Goal: Information Seeking & Learning: Learn about a topic

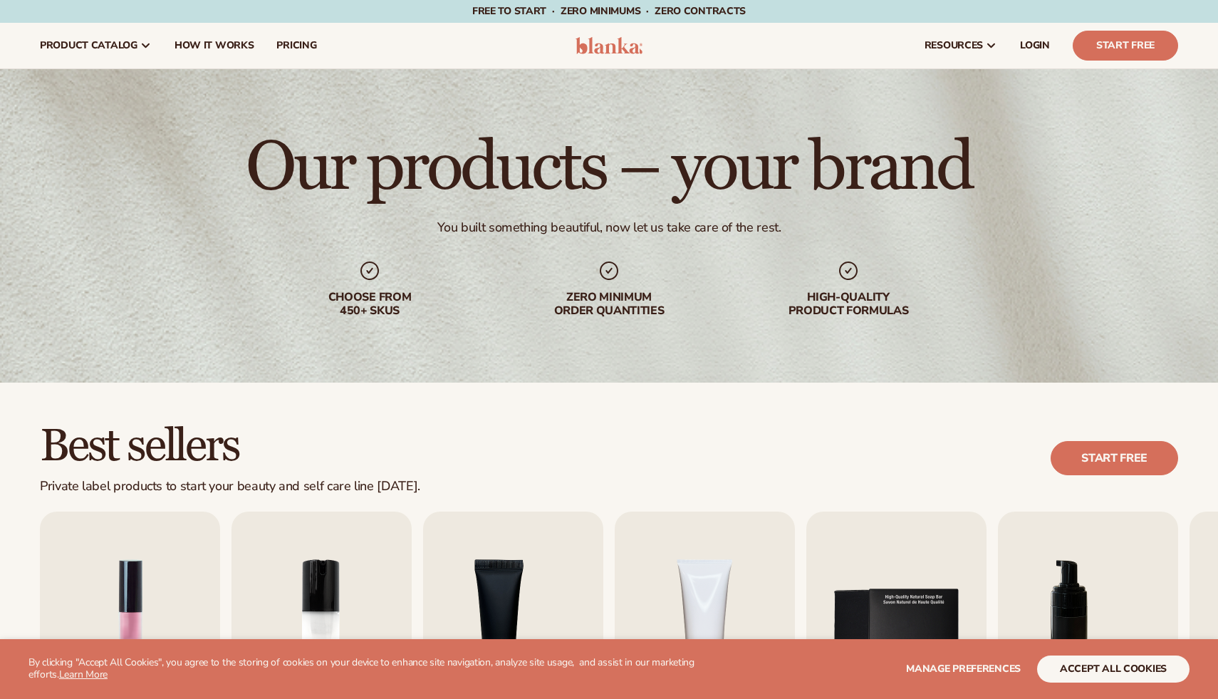
scroll to position [347, 0]
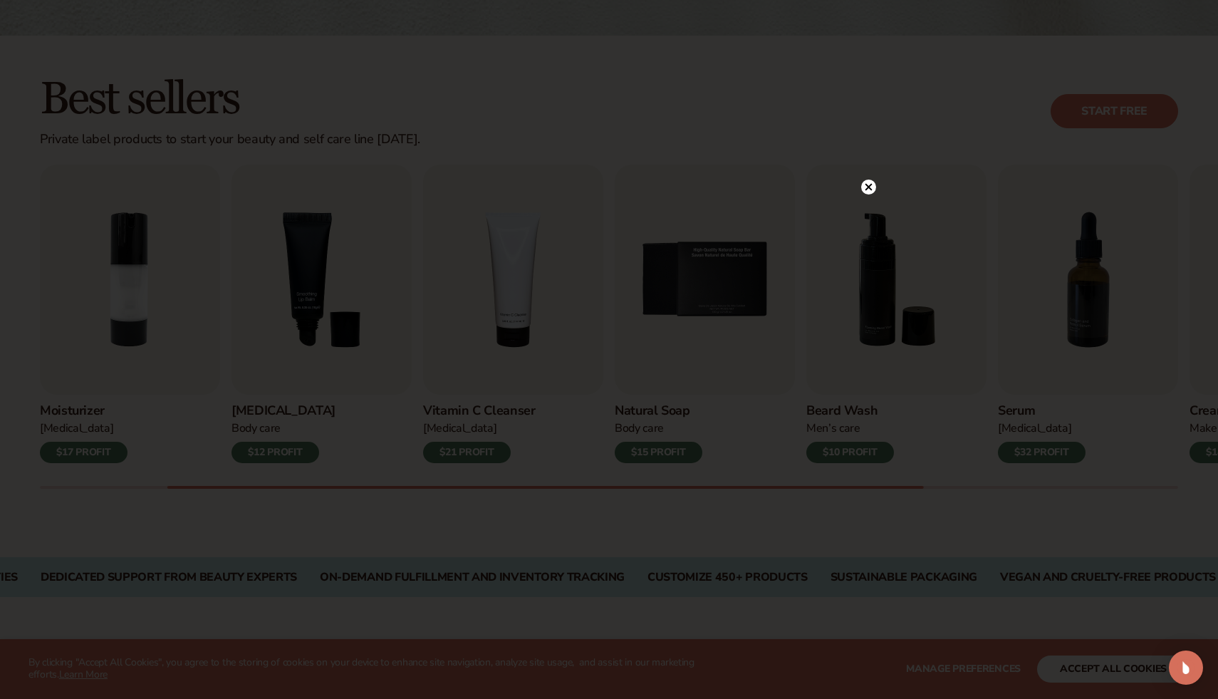
click at [871, 187] on circle at bounding box center [868, 186] width 15 height 15
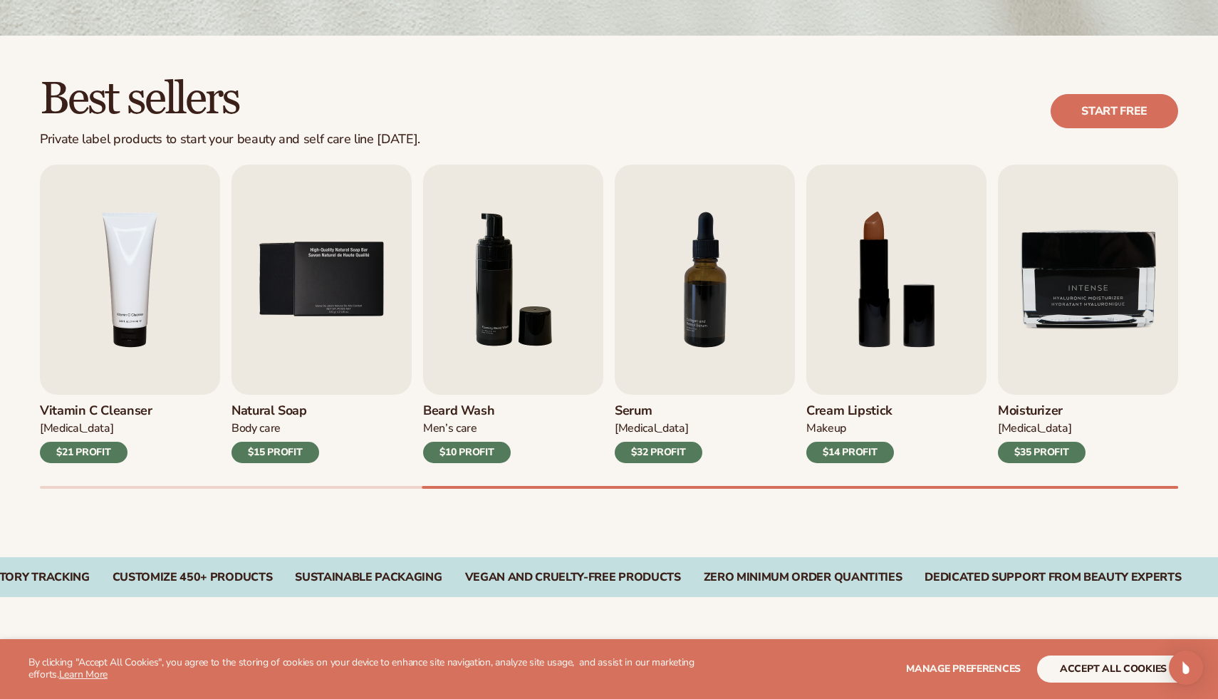
click at [689, 537] on div "Best sellers Private label products to start your beauty and self care line tod…" at bounding box center [609, 296] width 1218 height 521
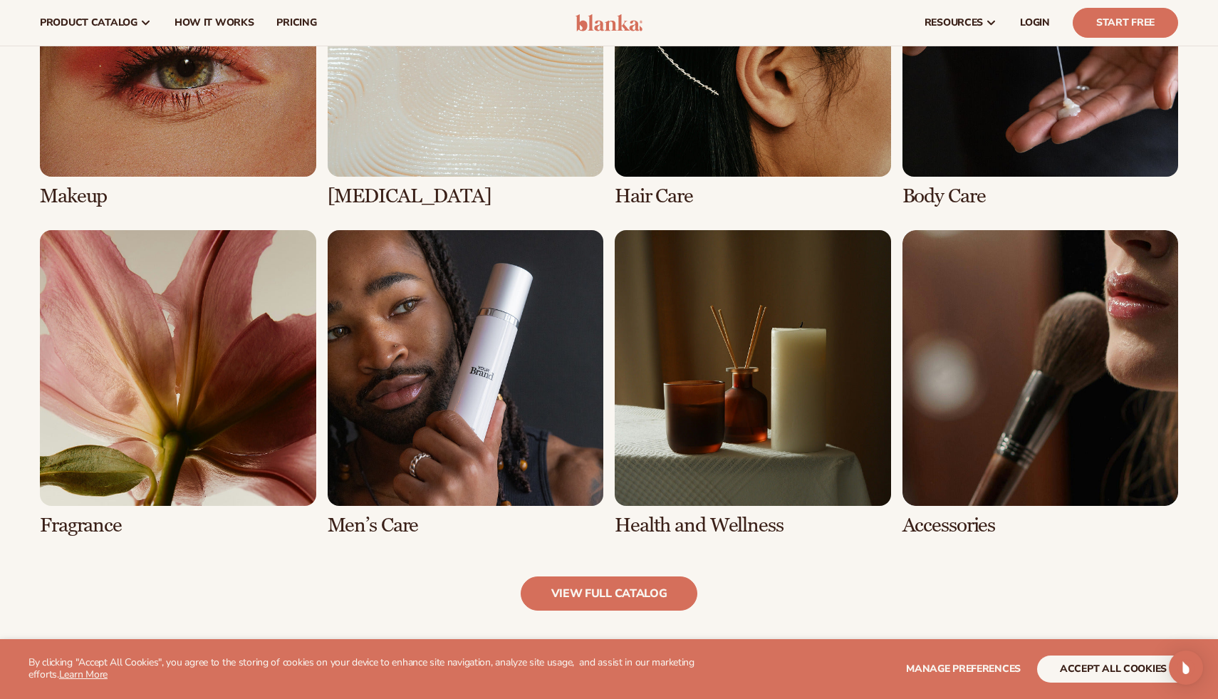
scroll to position [1135, 0]
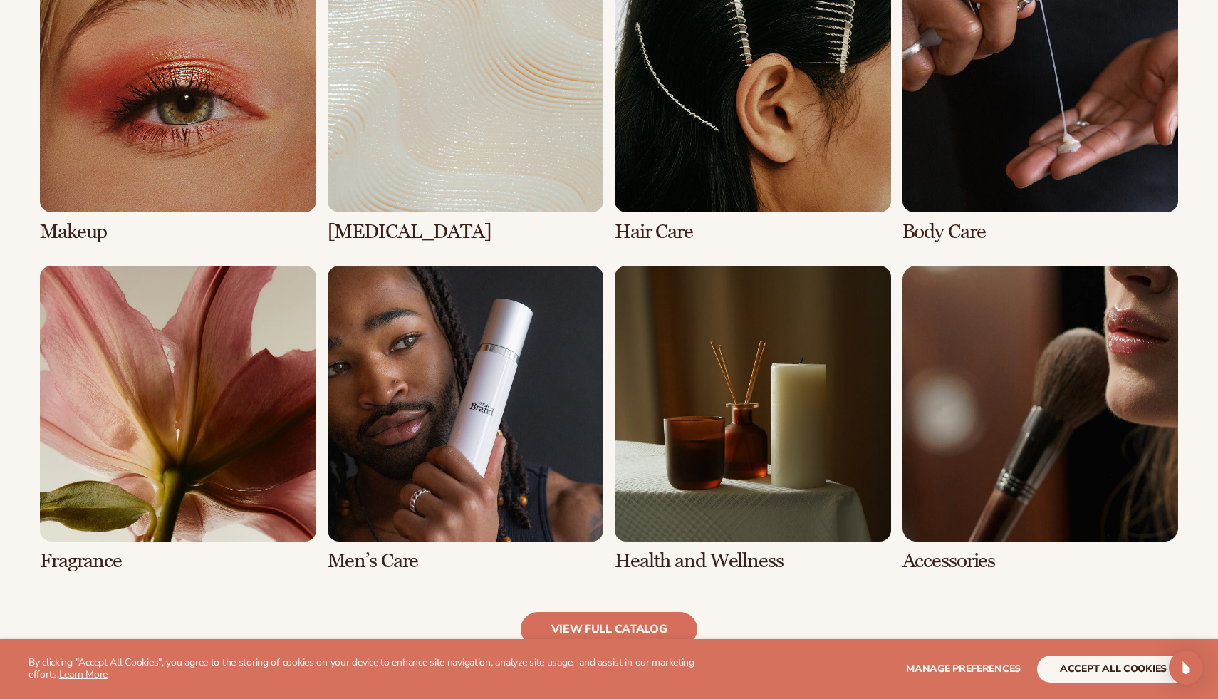
click at [189, 153] on link "1 / 8" at bounding box center [178, 90] width 276 height 306
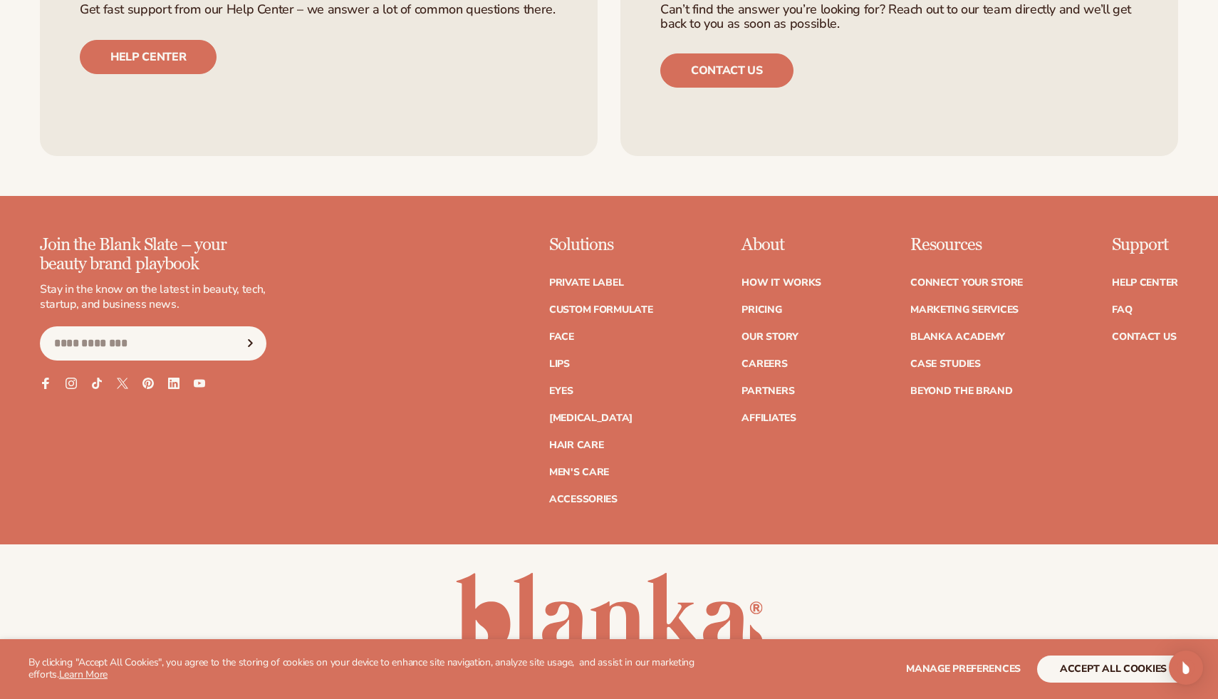
scroll to position [2892, 0]
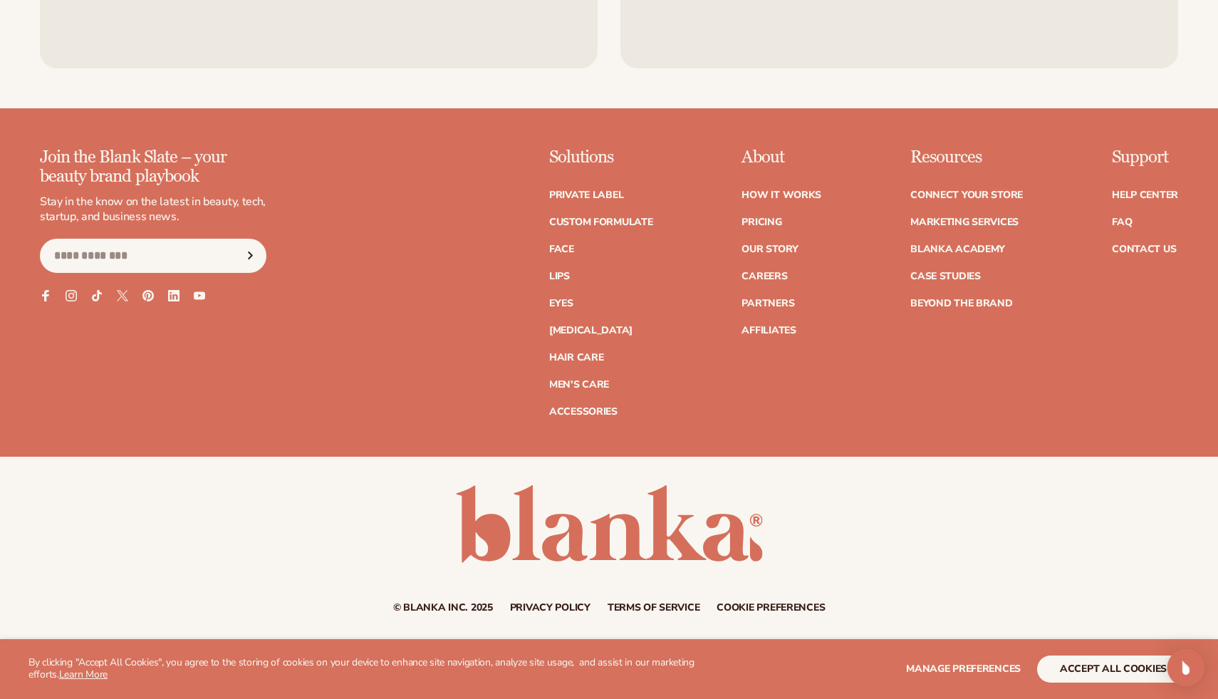
click at [1184, 675] on div "Open Intercom Messenger" at bounding box center [1186, 668] width 38 height 38
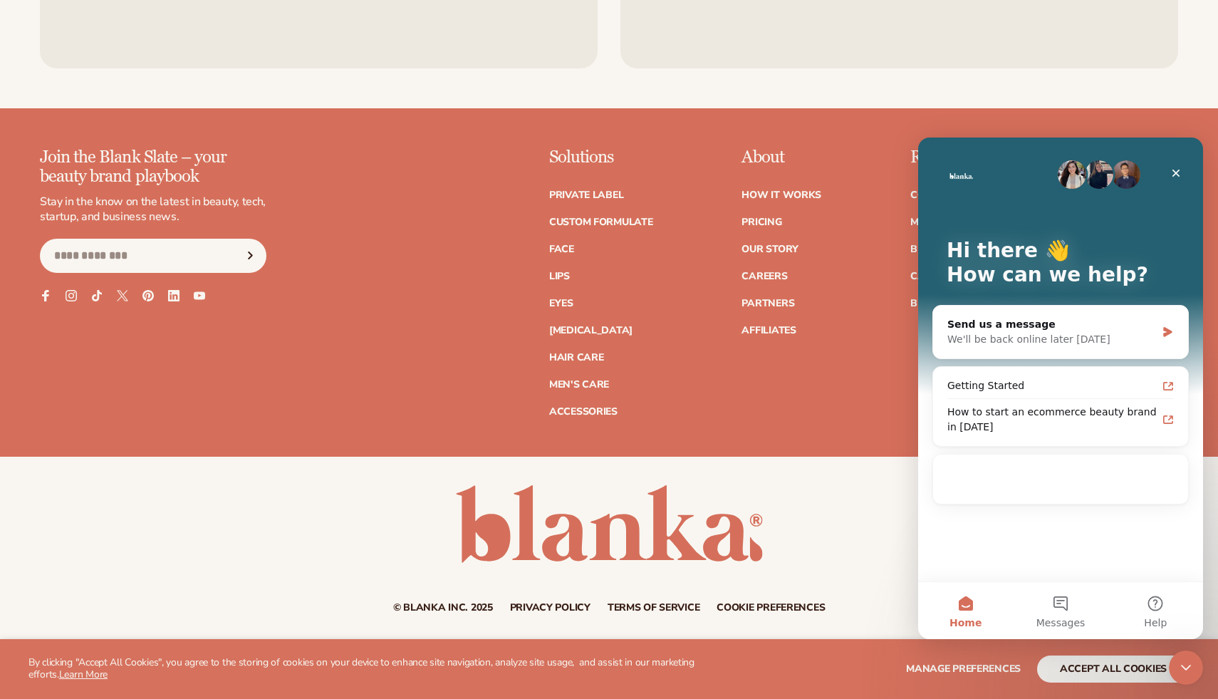
scroll to position [0, 0]
click at [844, 464] on div "© Blanka Inc. 2025 Privacy policy Terms of service Contact information Cookie p…" at bounding box center [609, 549] width 1218 height 184
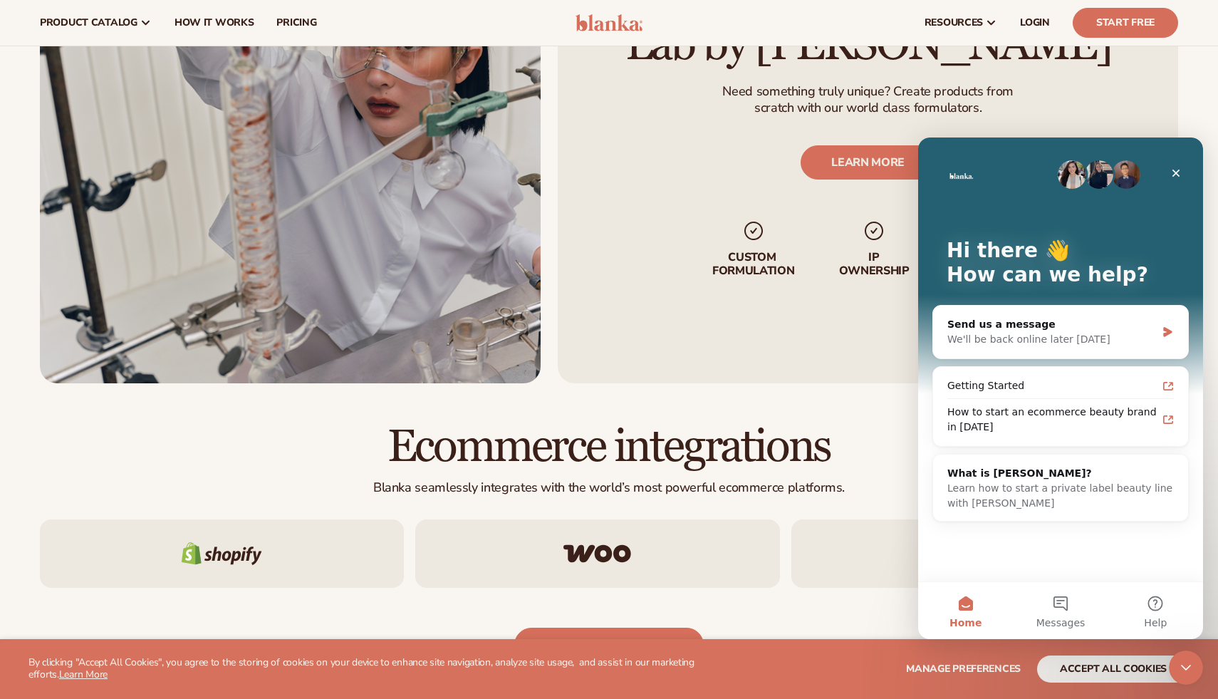
scroll to position [1966, 0]
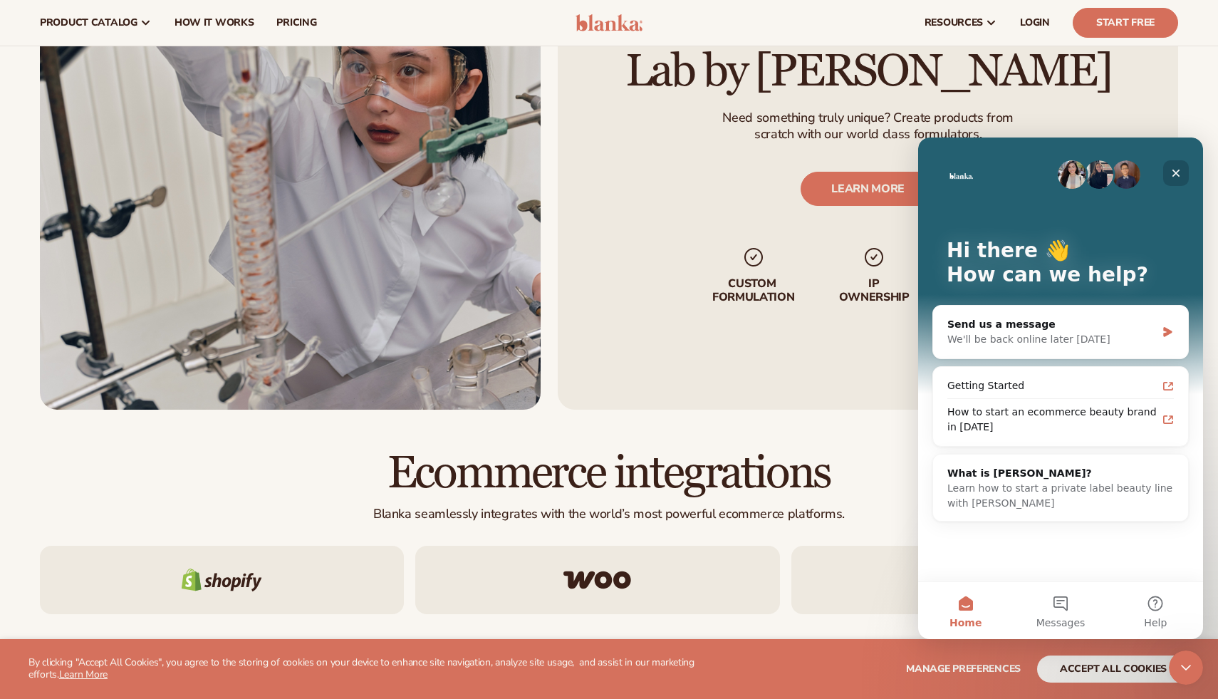
click at [1176, 167] on icon "Close" at bounding box center [1175, 172] width 11 height 11
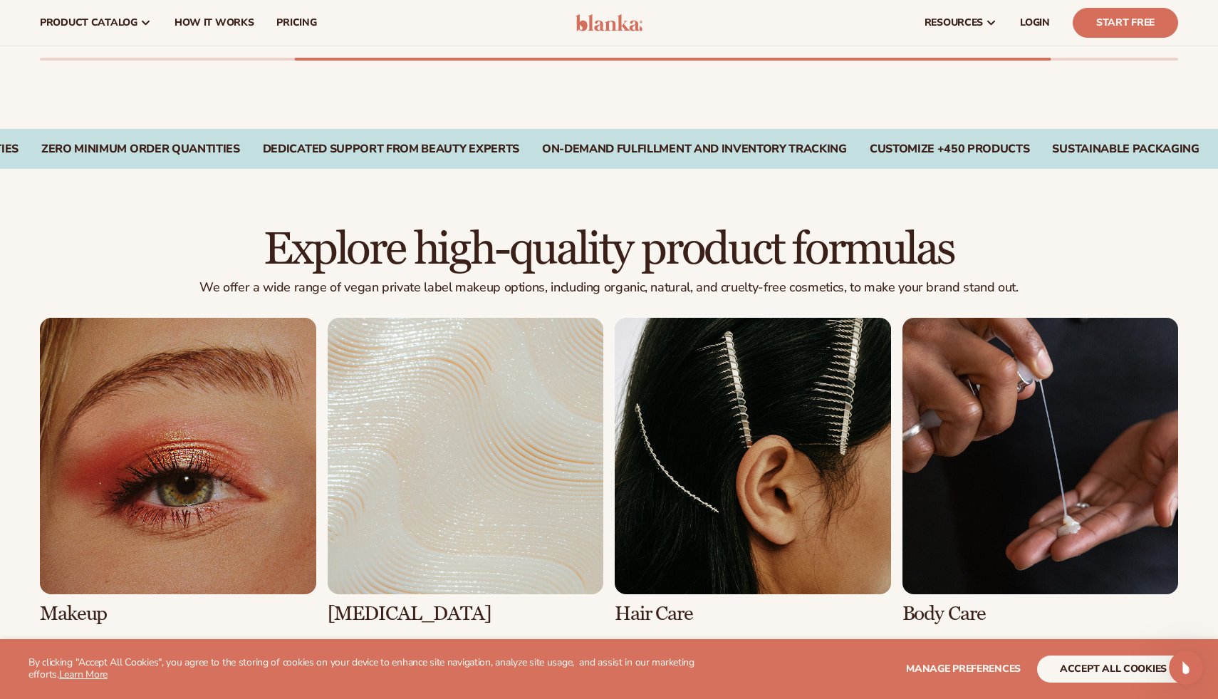
scroll to position [454, 0]
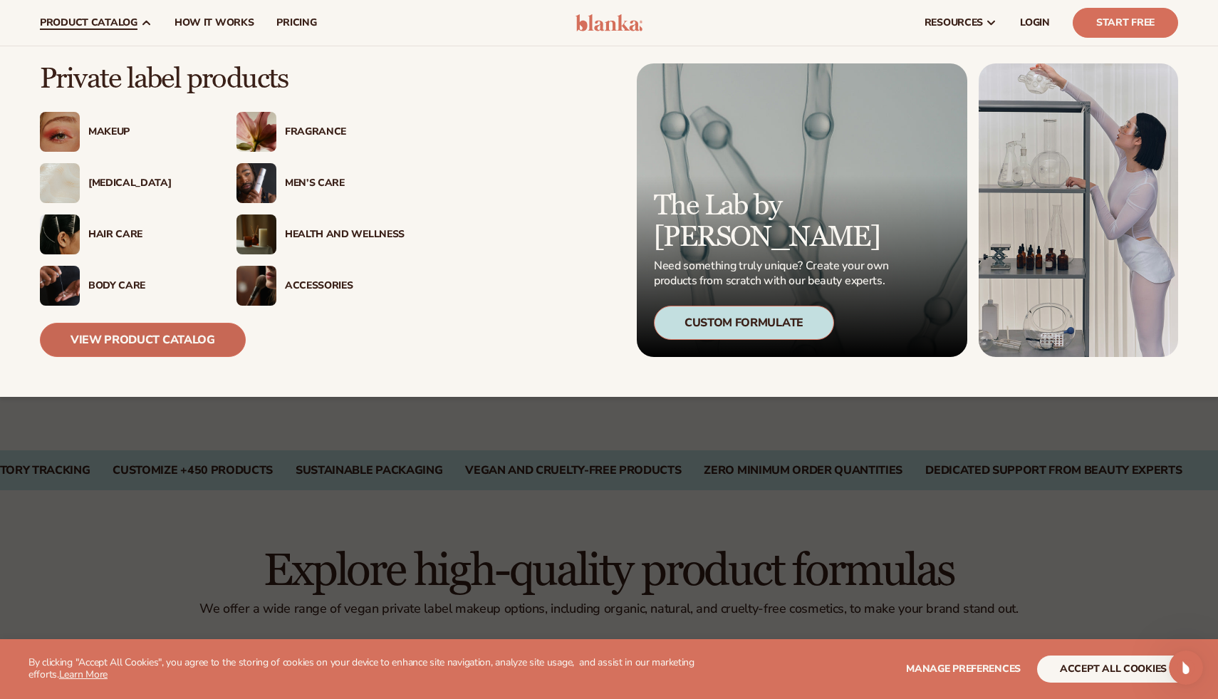
click at [170, 348] on link "View Product Catalog" at bounding box center [143, 340] width 206 height 34
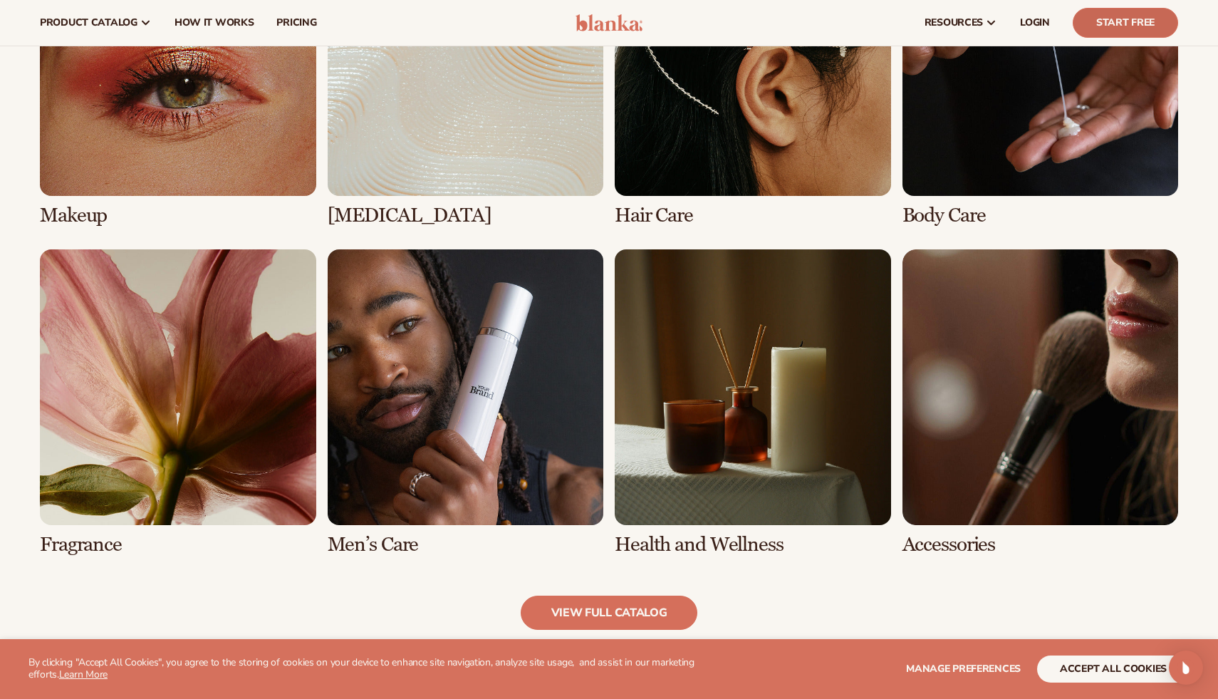
scroll to position [887, 0]
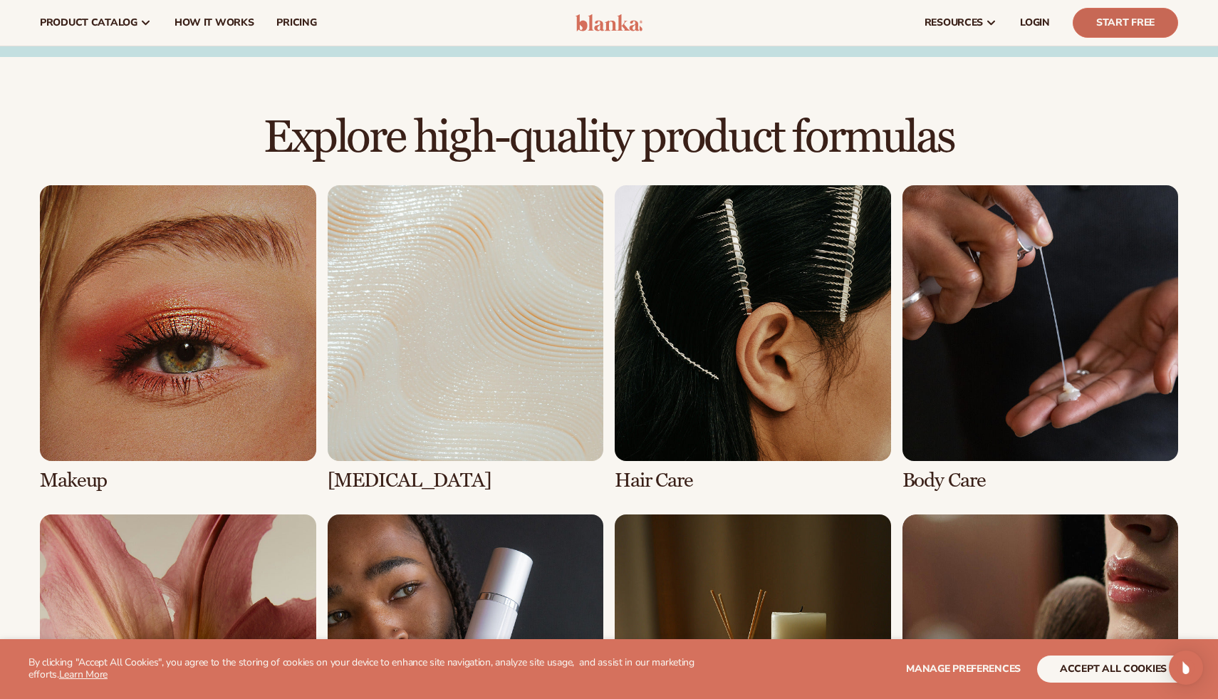
click at [1130, 11] on link "Start Free" at bounding box center [1125, 23] width 105 height 30
click at [1035, 19] on span "LOGIN" at bounding box center [1035, 22] width 30 height 11
